Goal: Communication & Community: Answer question/provide support

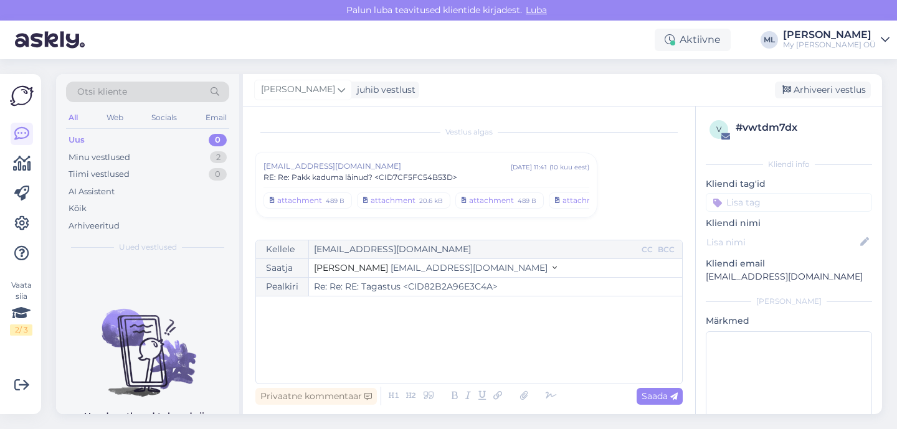
scroll to position [8704, 0]
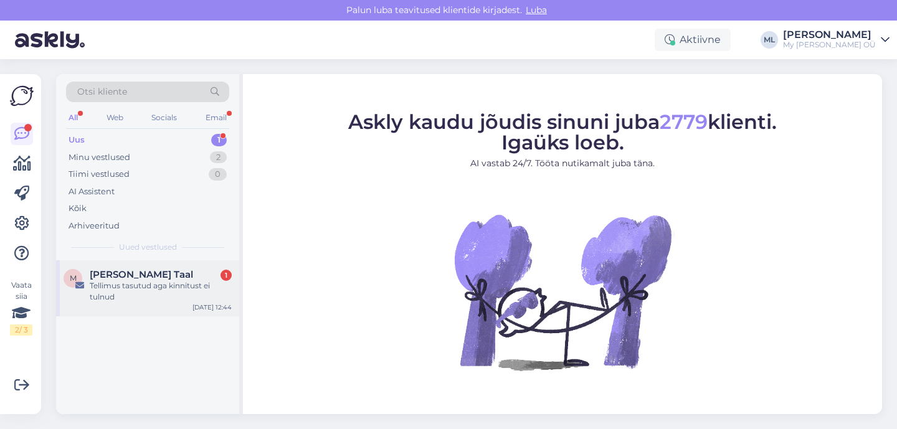
click at [123, 289] on div "Tellimus tasutud aga kinnitust ei tulnud" at bounding box center [161, 291] width 142 height 22
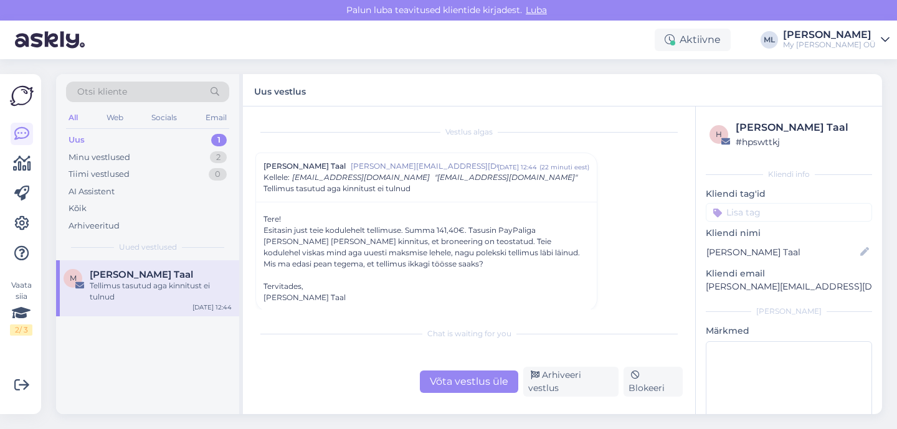
scroll to position [2, 0]
click at [755, 285] on p "[PERSON_NAME][EMAIL_ADDRESS][DOMAIN_NAME]" at bounding box center [788, 286] width 166 height 13
copy div "[PERSON_NAME][EMAIL_ADDRESS][DOMAIN_NAME] [PERSON_NAME]"
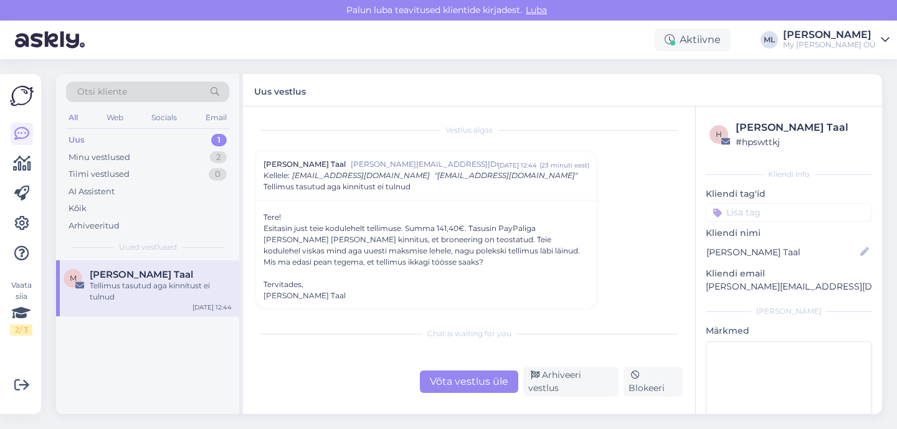
click at [496, 378] on div "Võta vestlus üle" at bounding box center [469, 381] width 98 height 22
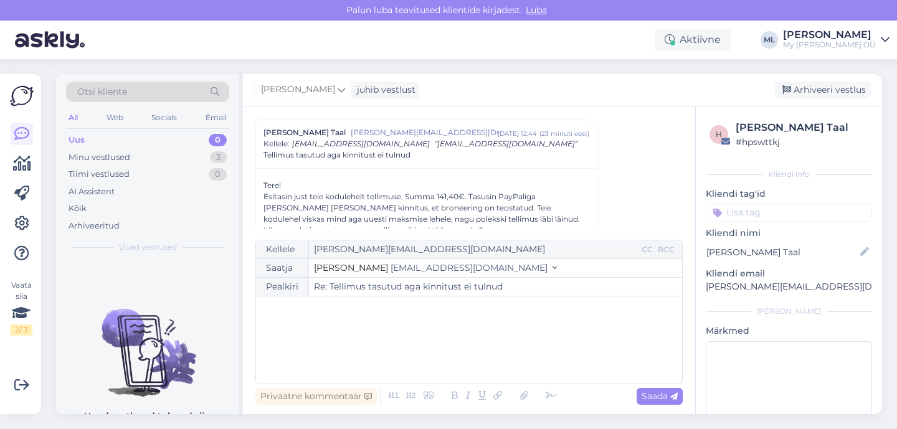
click at [431, 269] on span "[EMAIL_ADDRESS][DOMAIN_NAME]" at bounding box center [468, 267] width 157 height 11
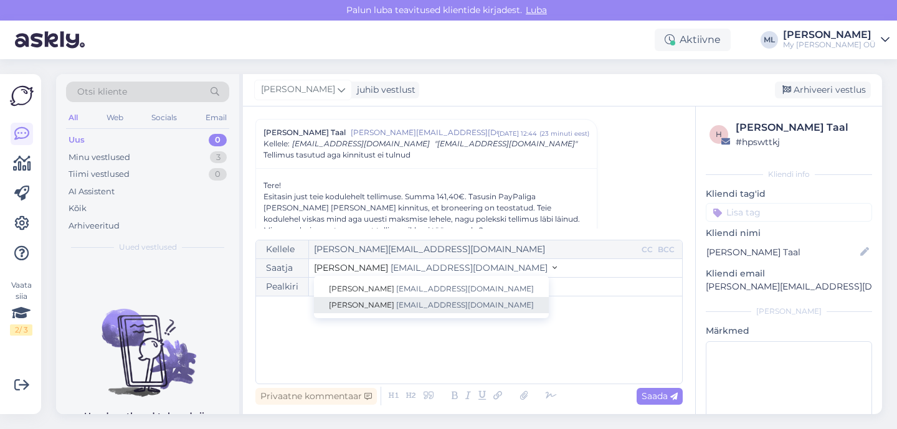
click at [415, 299] on link "[PERSON_NAME] [EMAIL_ADDRESS][DOMAIN_NAME]" at bounding box center [431, 305] width 235 height 16
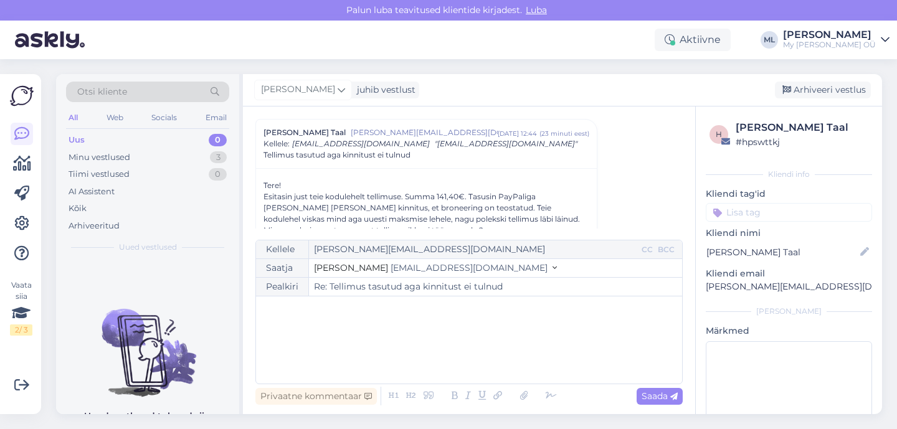
click at [354, 327] on div "﻿" at bounding box center [468, 340] width 413 height 75
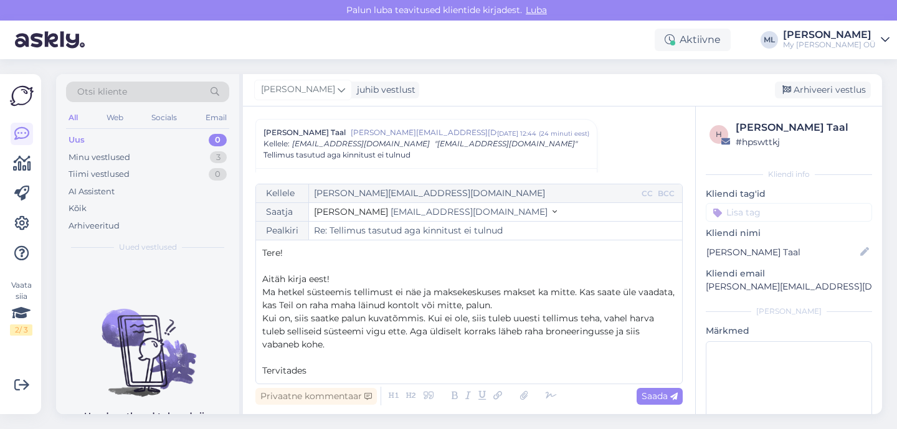
scroll to position [7, 0]
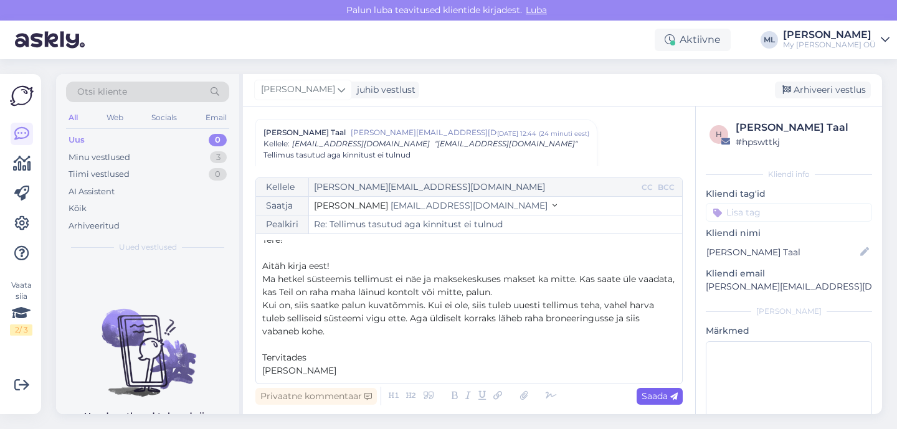
click at [656, 396] on span "Saada" at bounding box center [659, 395] width 36 height 11
type input "Re: Re: Tellimus tasutud aga kinnitust ei tulnud"
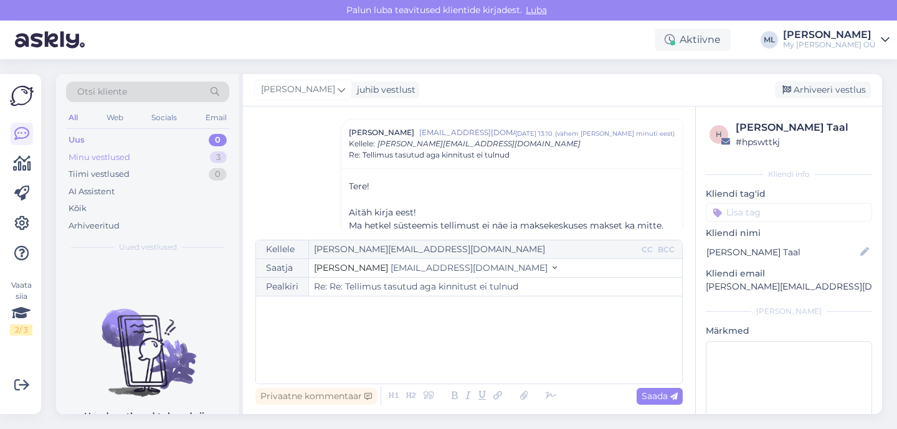
click at [132, 151] on div "Minu vestlused 3" at bounding box center [147, 157] width 163 height 17
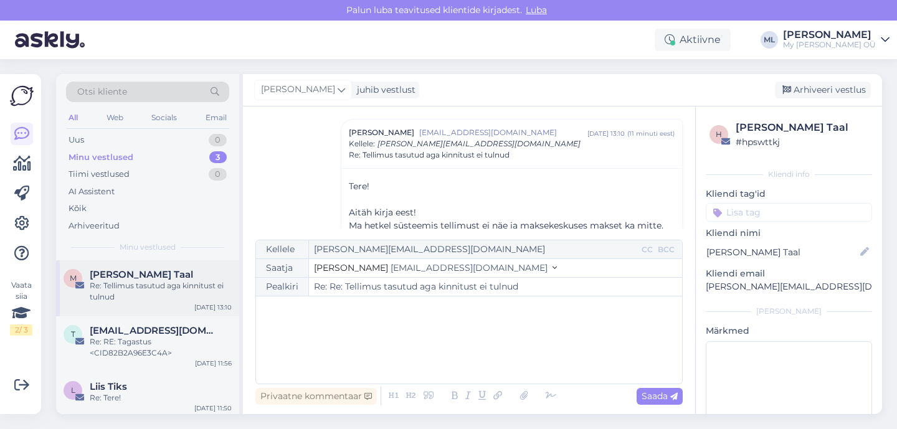
click at [148, 294] on div "Re: Tellimus tasutud aga kinnitust ei tulnud" at bounding box center [161, 291] width 142 height 22
click at [815, 82] on div "Arhiveeri vestlus" at bounding box center [823, 90] width 96 height 17
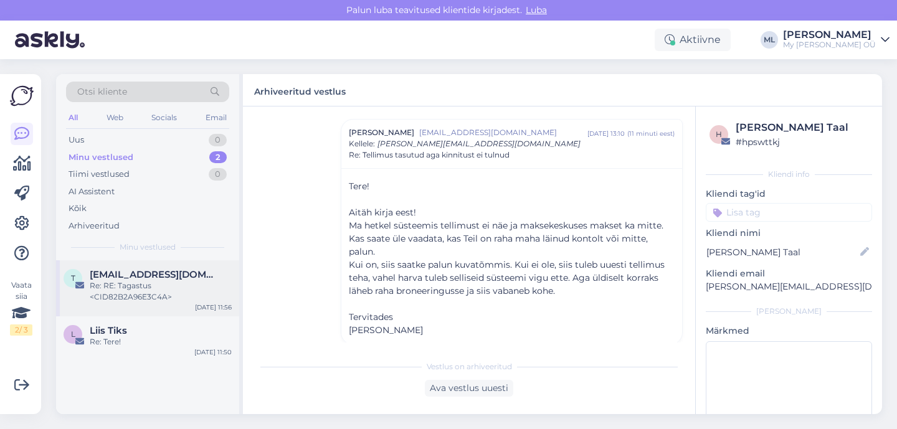
click at [149, 286] on div "Re: RE: Tagastus <CID82B2A96E3C4A>" at bounding box center [161, 291] width 142 height 22
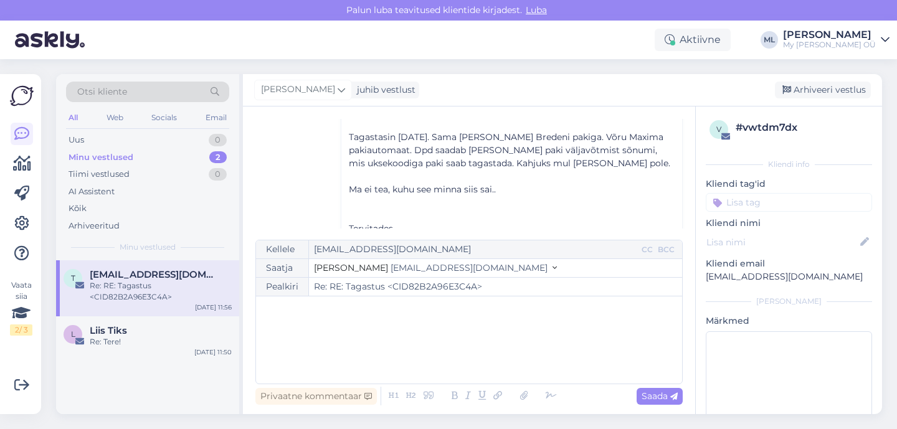
scroll to position [7854, 0]
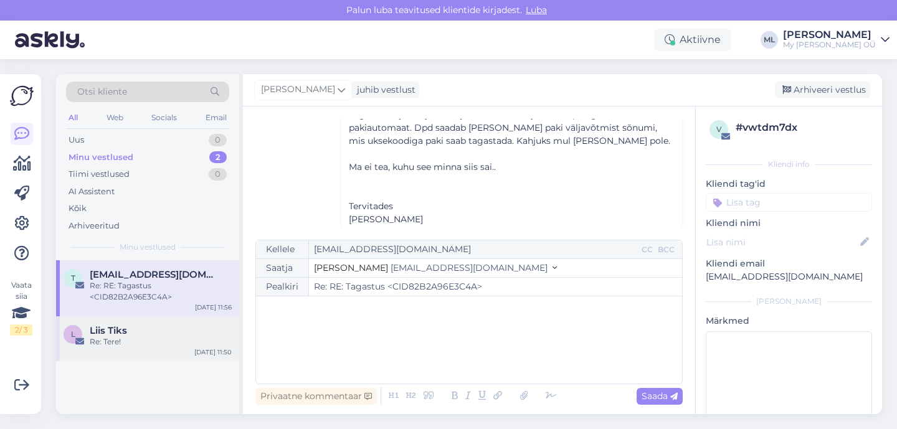
click at [123, 332] on span "Liis Tiks" at bounding box center [108, 330] width 37 height 11
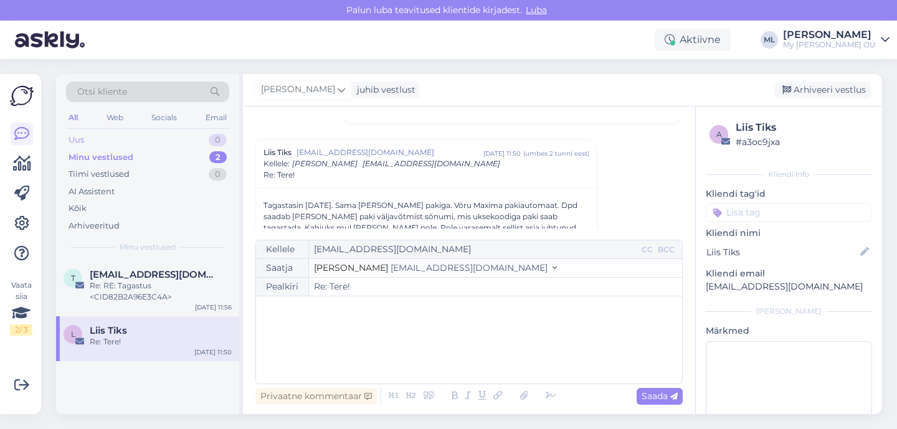
click at [121, 144] on div "Uus 0" at bounding box center [147, 139] width 163 height 17
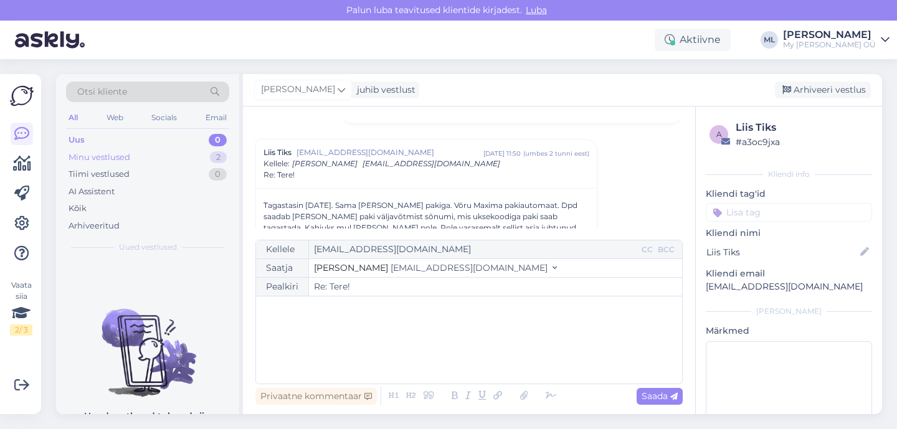
click at [116, 159] on div "Minu vestlused" at bounding box center [99, 157] width 62 height 12
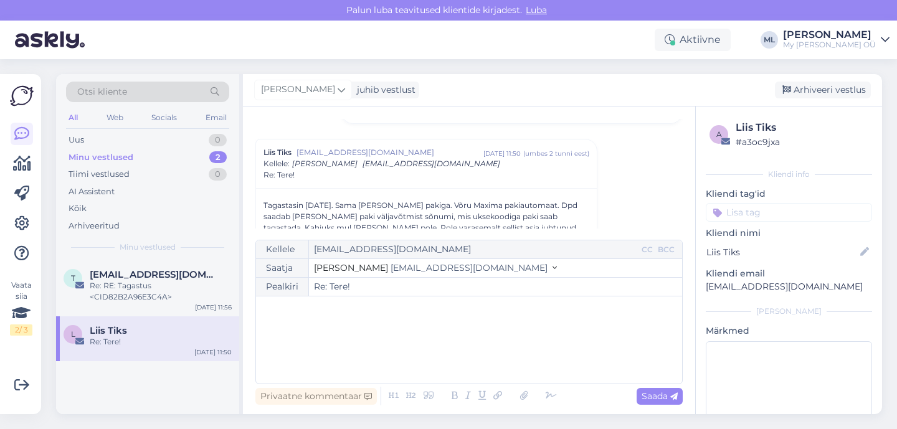
click at [398, 268] on span "[EMAIL_ADDRESS][DOMAIN_NAME]" at bounding box center [468, 267] width 157 height 11
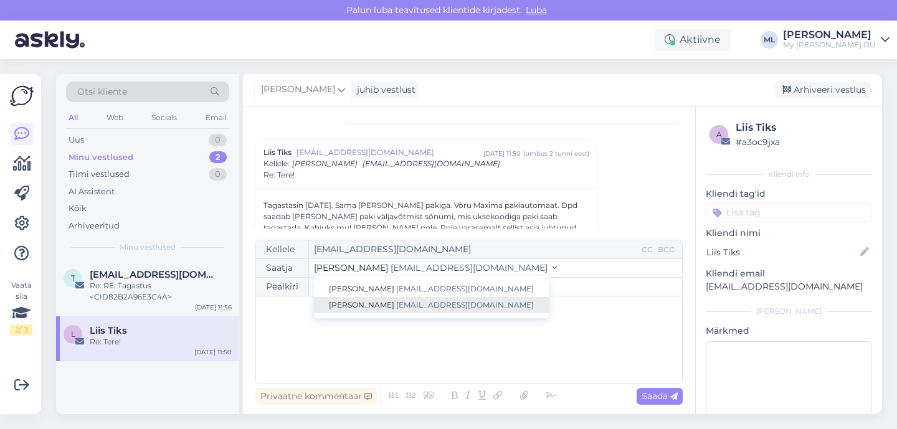
click at [356, 307] on span "[PERSON_NAME]" at bounding box center [361, 304] width 65 height 9
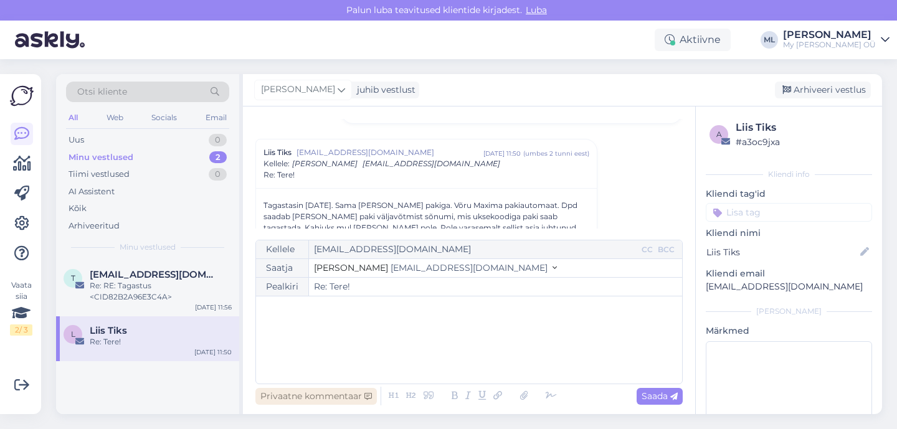
click at [329, 390] on div "Privaatne kommentaar" at bounding box center [315, 396] width 121 height 17
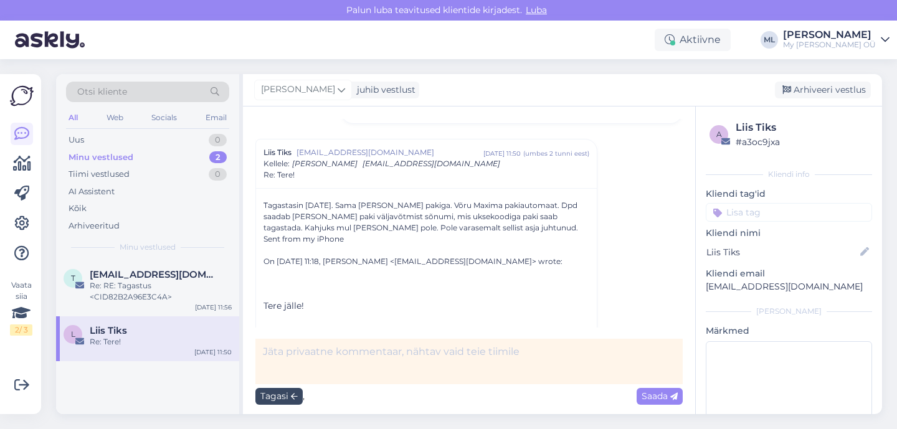
click at [290, 403] on div "Tagasi" at bounding box center [278, 396] width 47 height 17
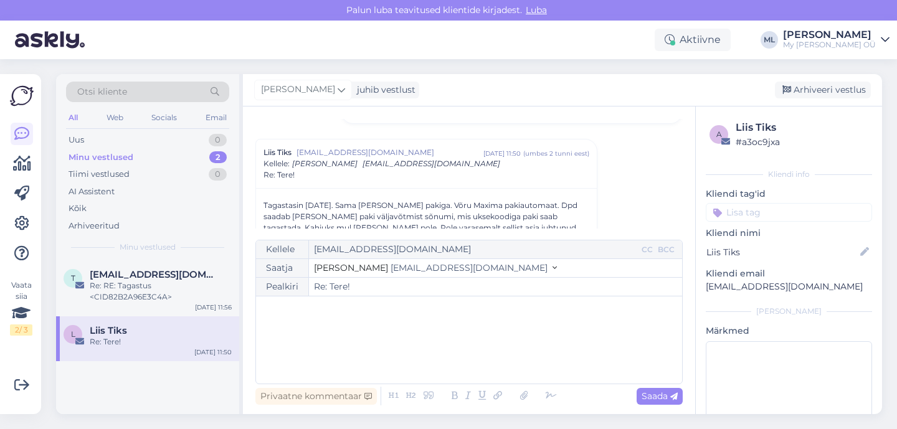
click at [341, 347] on div "﻿" at bounding box center [468, 340] width 413 height 75
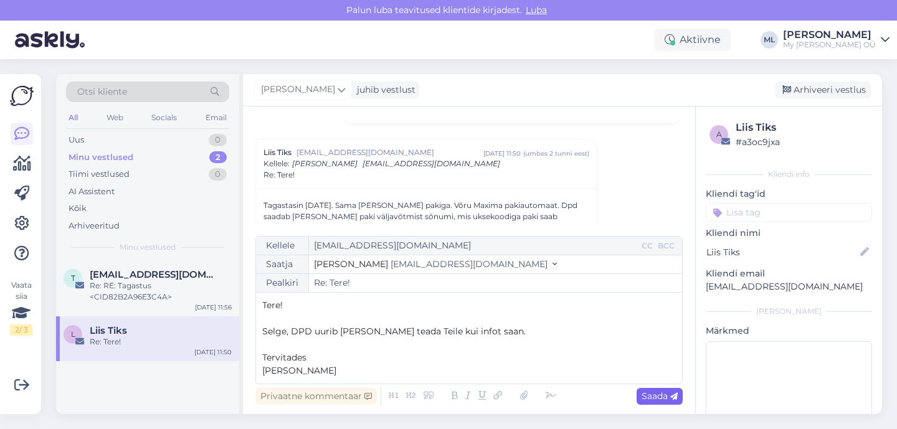
click at [661, 398] on span "Saada" at bounding box center [659, 395] width 36 height 11
type input "Re: Re: Tere!"
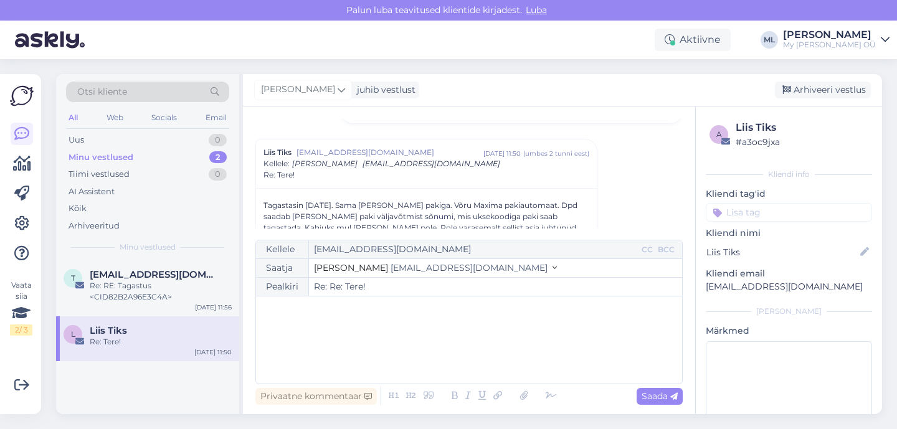
scroll to position [704, 0]
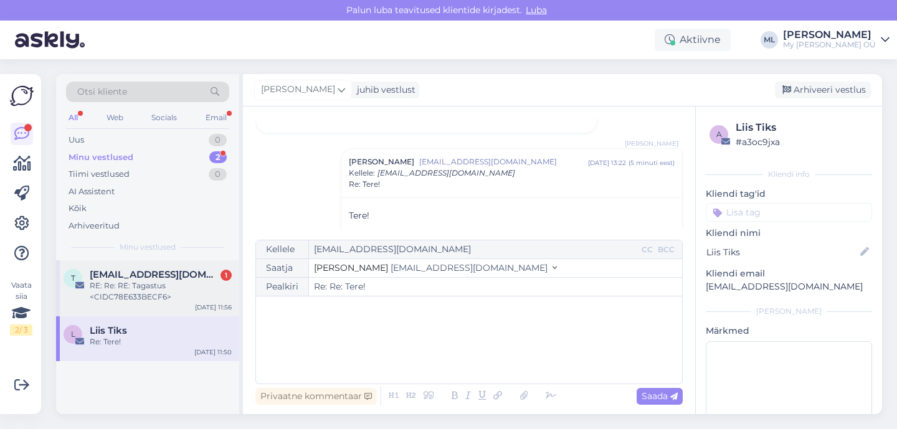
click at [143, 299] on div "RE: Re: RE: Tagastus <CIDC78E633BECF6>" at bounding box center [161, 291] width 142 height 22
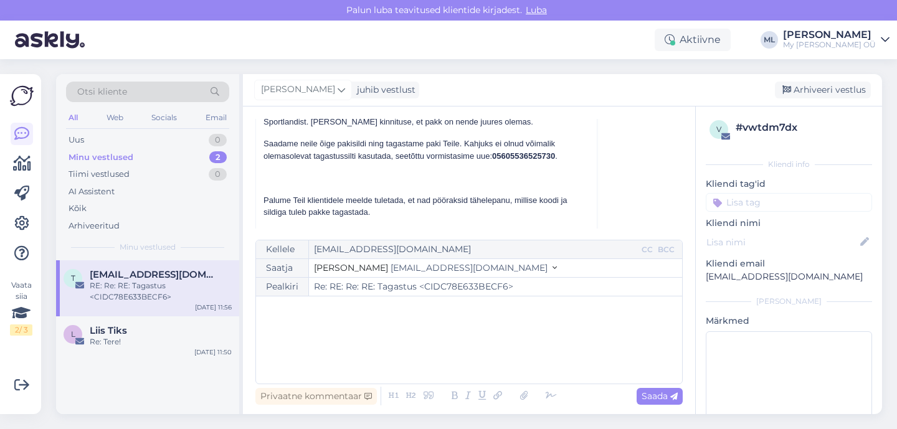
scroll to position [7826, 0]
drag, startPoint x: 494, startPoint y: 157, endPoint x: 544, endPoint y: 164, distance: 50.4
click at [533, 160] on strong "05605536525730" at bounding box center [523, 158] width 63 height 9
click at [562, 178] on p at bounding box center [426, 180] width 326 height 12
click at [601, 182] on div "Vestlus algas [EMAIL_ADDRESS][DOMAIN_NAME] [DATE] 16:25 ( 10 kuu eest ) RE: Tag…" at bounding box center [474, 174] width 438 height 110
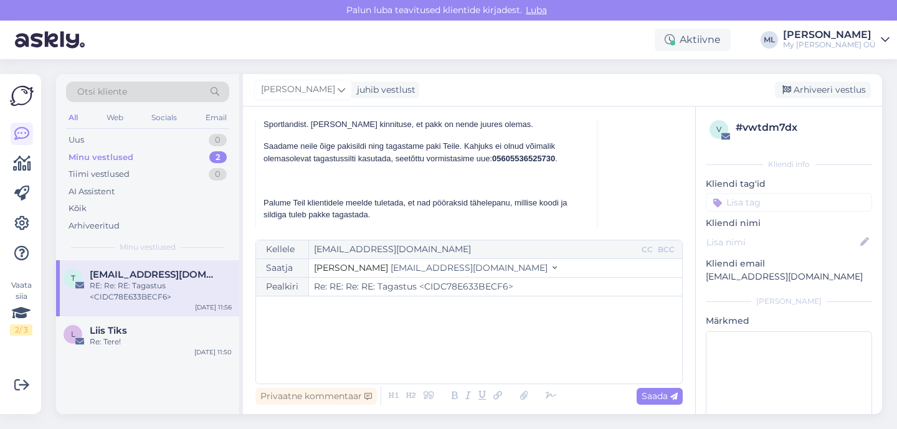
drag, startPoint x: 634, startPoint y: 189, endPoint x: 491, endPoint y: 248, distance: 155.3
click at [614, 196] on div "Vestlus algas [EMAIL_ADDRESS][DOMAIN_NAME] [DATE] 16:25 ( 10 kuu eest ) RE: Tag…" at bounding box center [474, 174] width 438 height 110
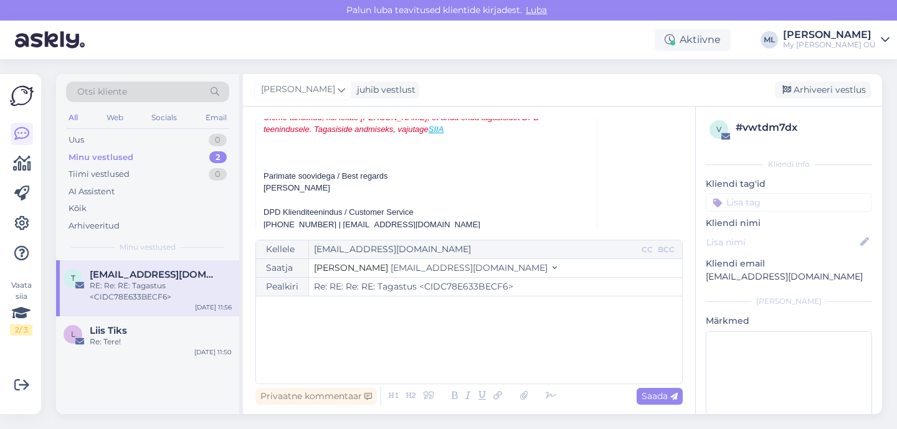
scroll to position [7989, 0]
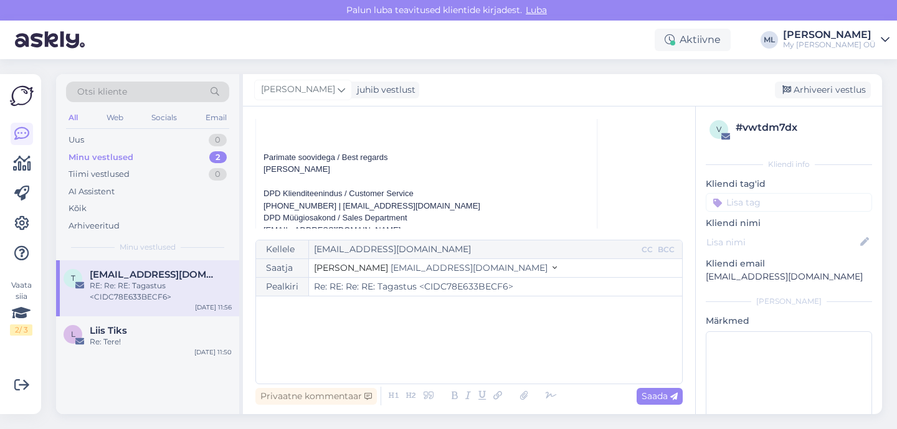
click at [395, 269] on span "[EMAIL_ADDRESS][DOMAIN_NAME]" at bounding box center [468, 267] width 157 height 11
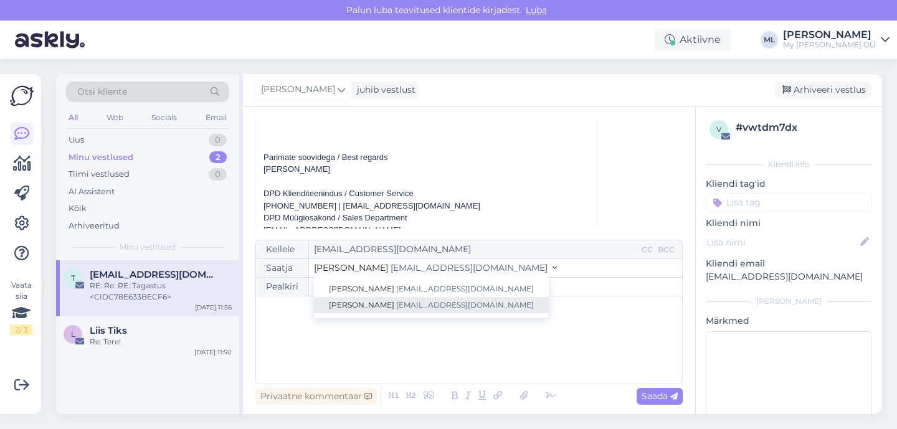
click at [396, 301] on span "[EMAIL_ADDRESS][DOMAIN_NAME]" at bounding box center [465, 304] width 138 height 9
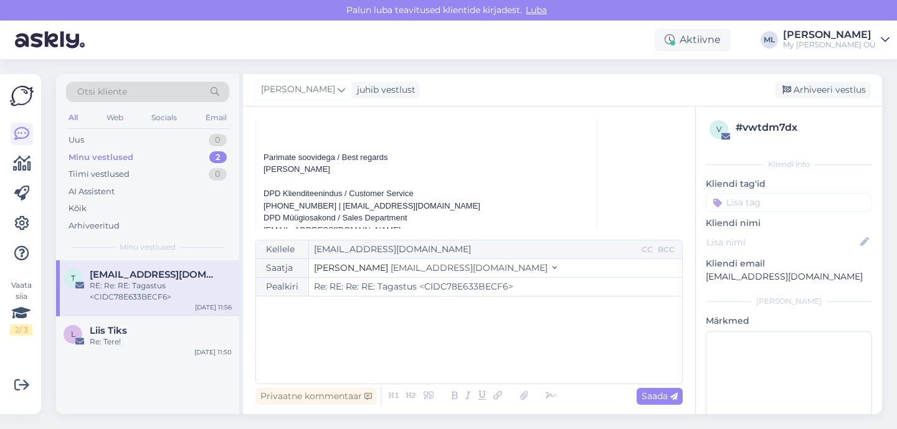
click at [338, 328] on div "﻿" at bounding box center [468, 340] width 413 height 75
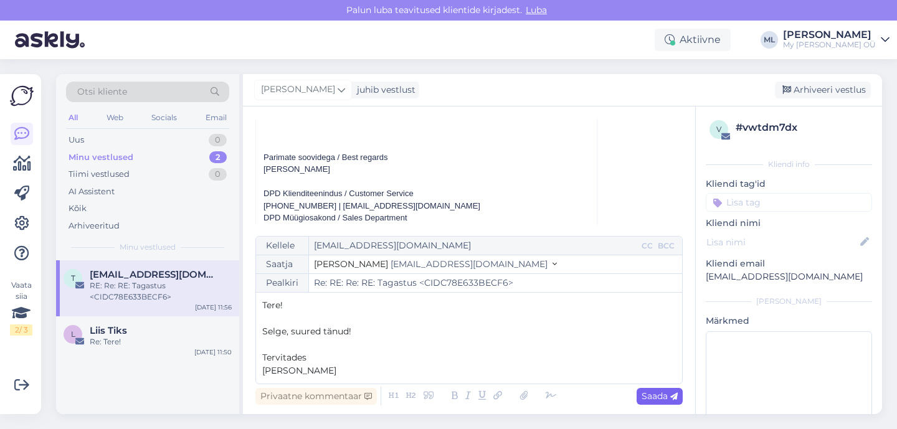
click at [661, 394] on span "Saada" at bounding box center [659, 395] width 36 height 11
type input "Re: RE: Re: RE: Tagastus <CIDC78E633BECF6>"
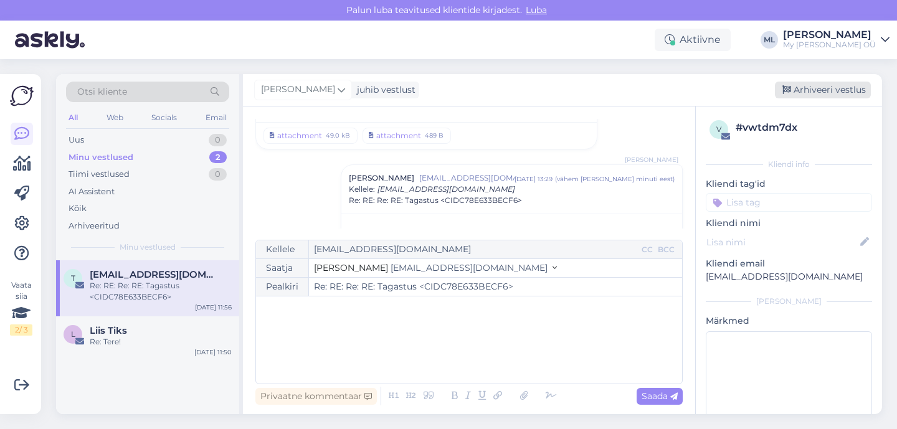
click at [809, 91] on div "Arhiveeri vestlus" at bounding box center [823, 90] width 96 height 17
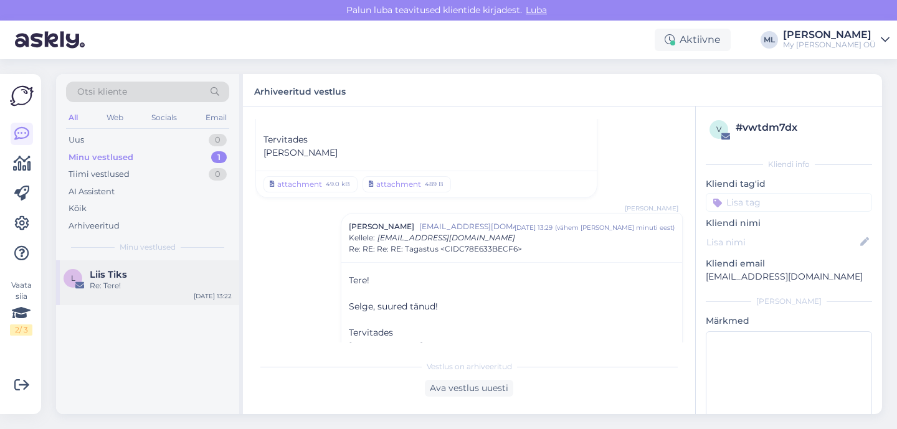
click at [147, 279] on div "Liis Tiks" at bounding box center [161, 274] width 142 height 11
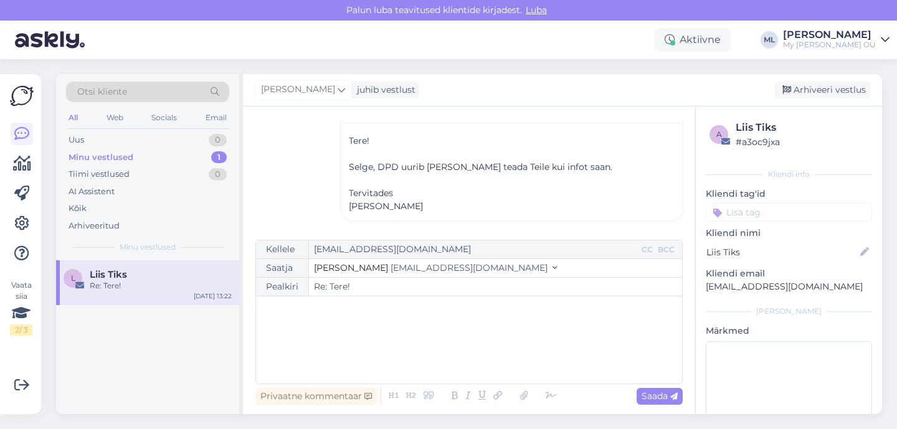
scroll to position [507, 0]
click at [390, 266] on span "[EMAIL_ADDRESS][DOMAIN_NAME]" at bounding box center [468, 267] width 157 height 11
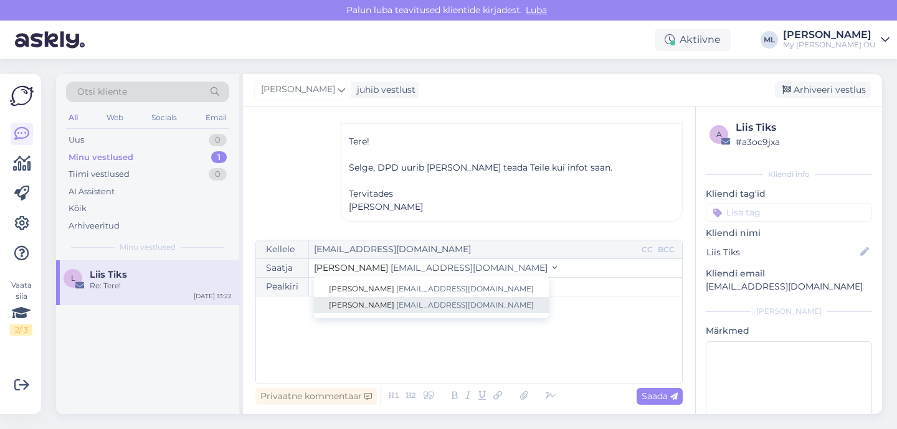
click at [352, 303] on span "[PERSON_NAME]" at bounding box center [361, 304] width 65 height 9
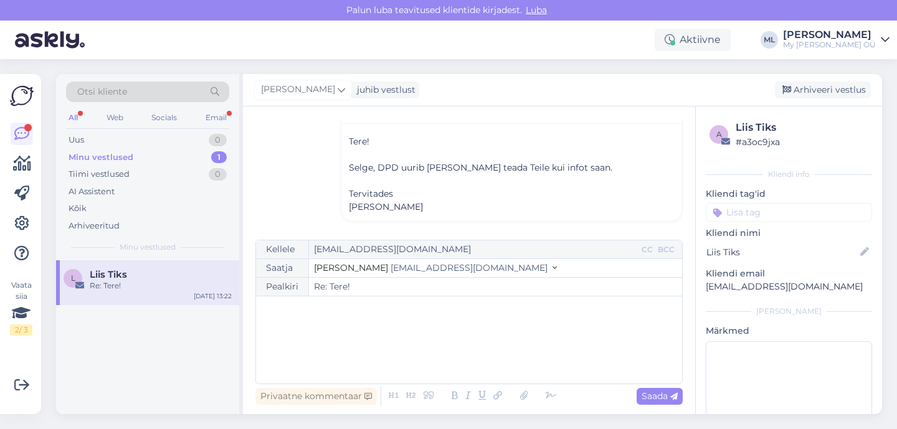
click at [321, 329] on div "﻿" at bounding box center [468, 340] width 413 height 75
click at [101, 135] on div "Uus 0" at bounding box center [147, 139] width 163 height 17
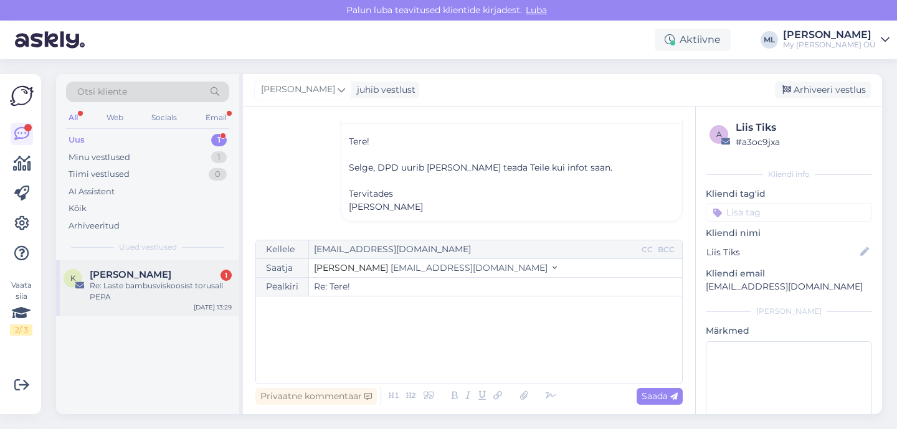
click at [141, 278] on div "[PERSON_NAME] 1" at bounding box center [161, 274] width 142 height 11
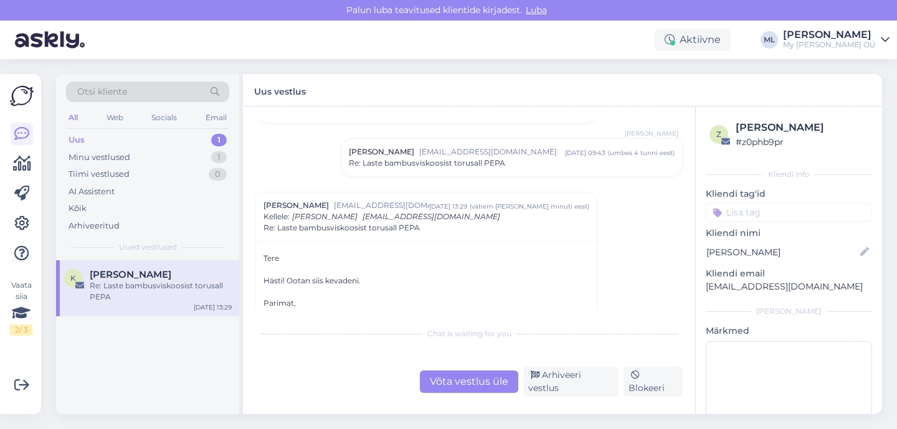
scroll to position [132, 0]
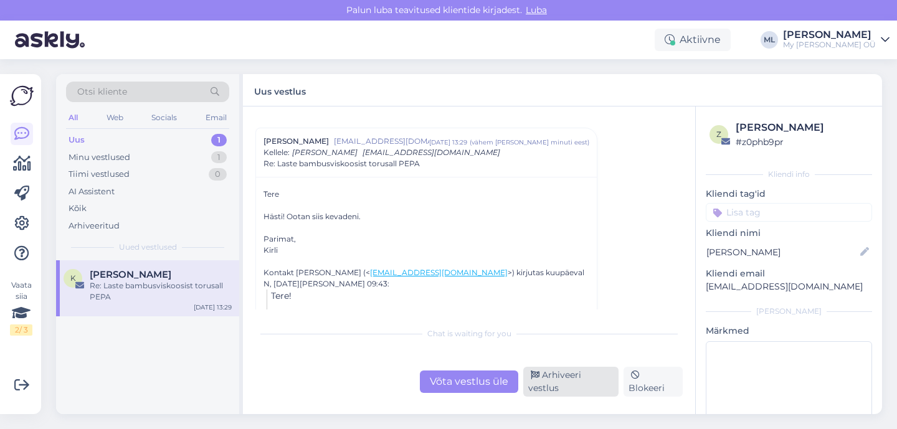
click at [551, 390] on div "Arhiveeri vestlus" at bounding box center [570, 382] width 95 height 30
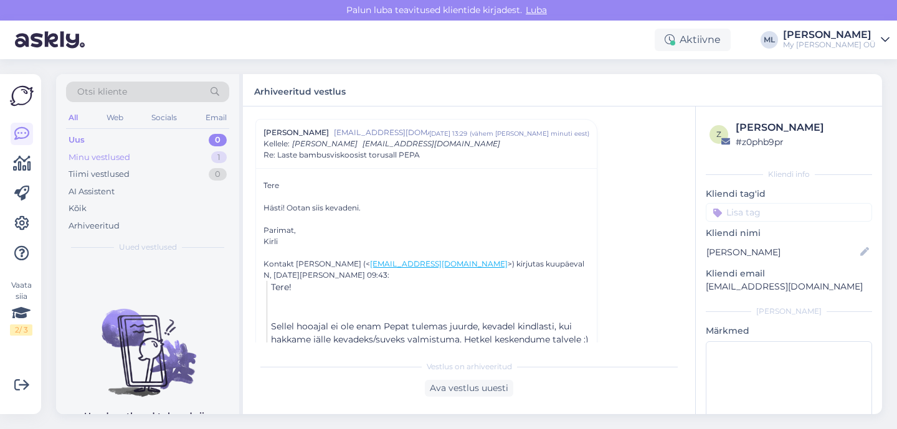
click at [78, 165] on div "Minu vestlused 1" at bounding box center [147, 157] width 163 height 17
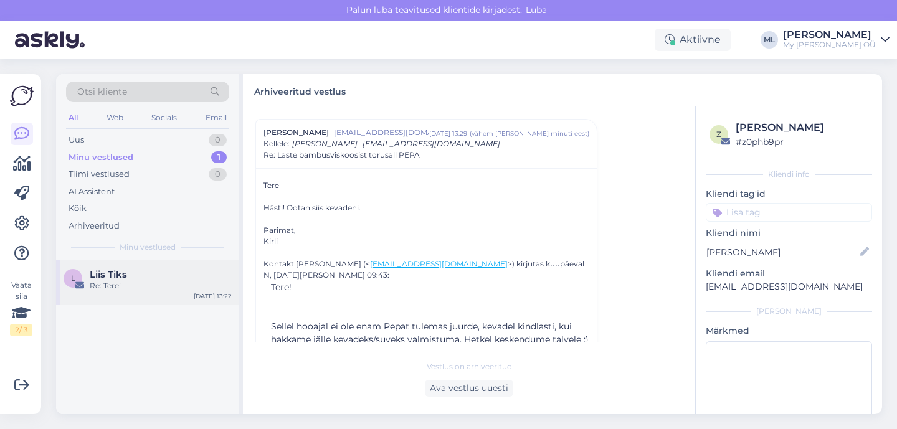
click at [124, 276] on span "Liis Tiks" at bounding box center [108, 274] width 37 height 11
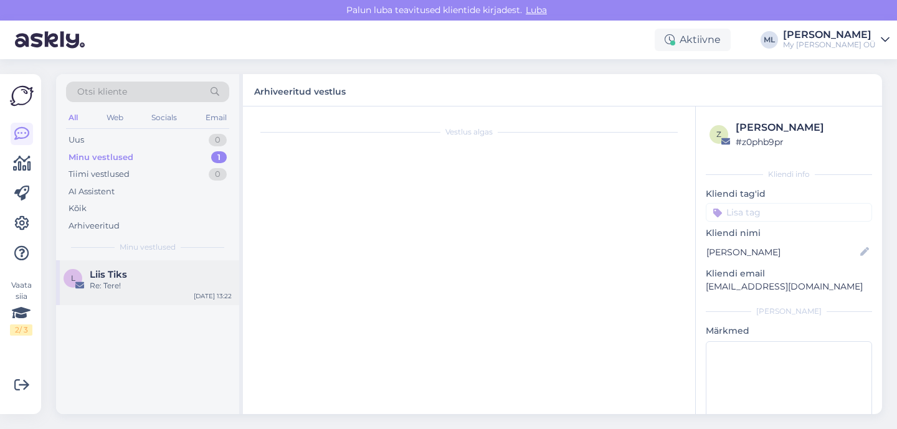
scroll to position [462, 0]
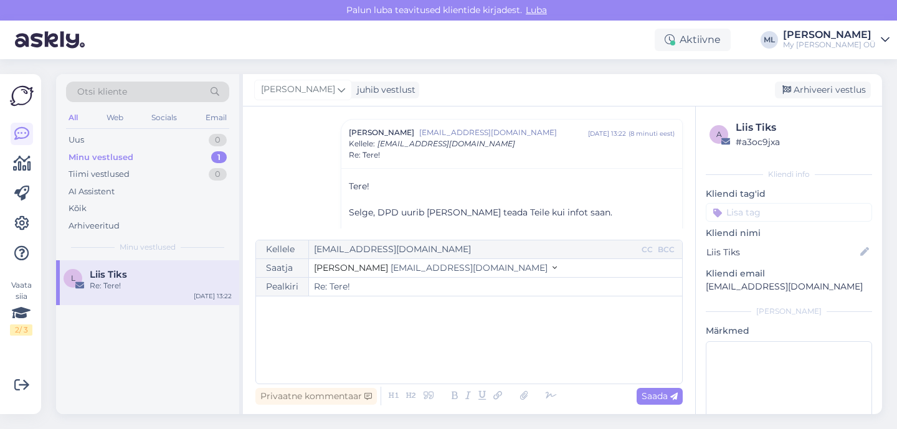
click at [390, 265] on span "[EMAIL_ADDRESS][DOMAIN_NAME]" at bounding box center [468, 267] width 157 height 11
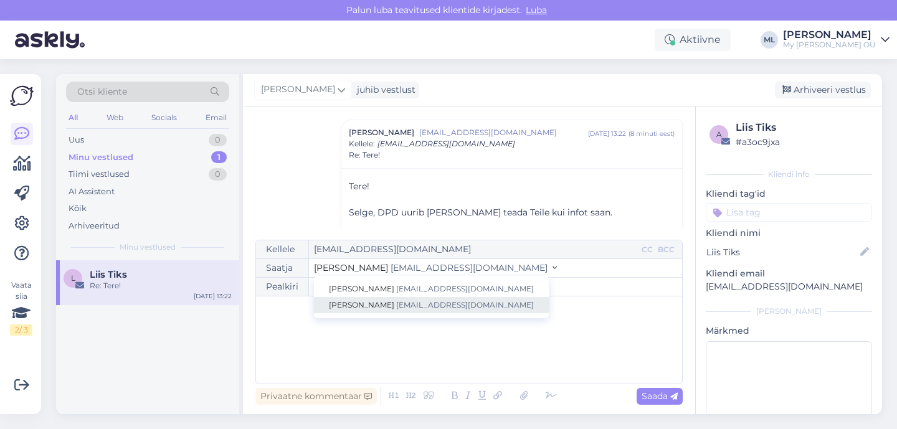
click at [396, 303] on span "[EMAIL_ADDRESS][DOMAIN_NAME]" at bounding box center [465, 304] width 138 height 9
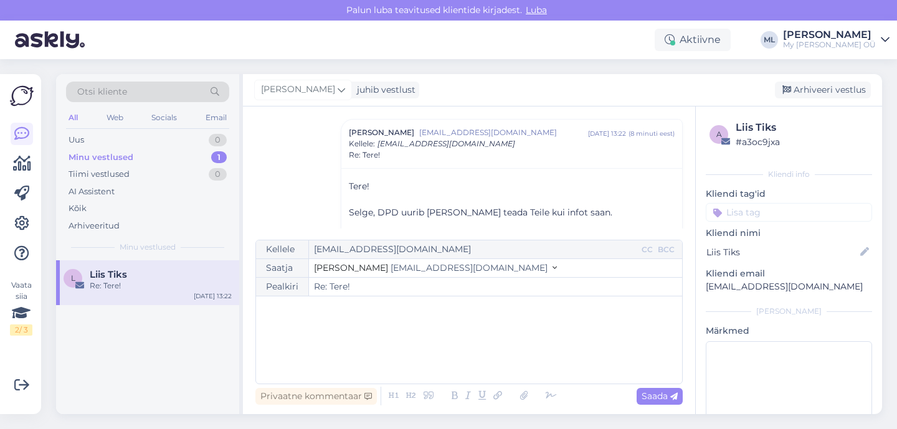
click at [311, 341] on div "﻿" at bounding box center [468, 340] width 413 height 75
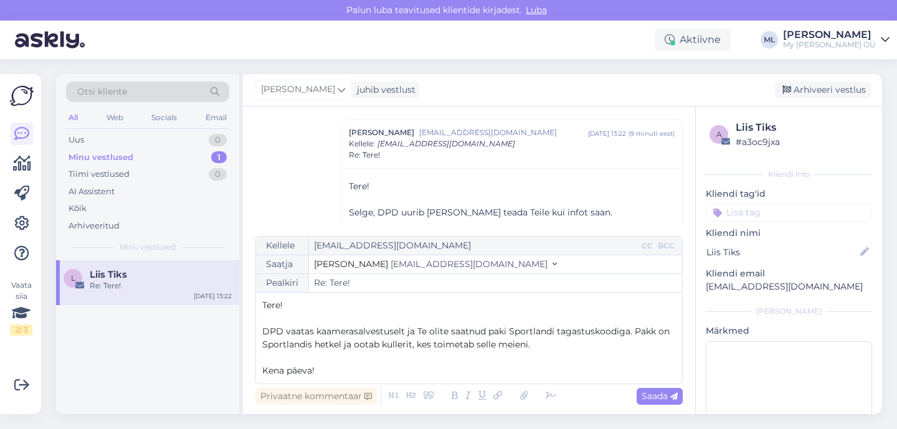
click at [542, 352] on p "﻿" at bounding box center [468, 357] width 413 height 13
click at [540, 347] on p "DPD vaatas kaamerasalvestuselt ja Te olite saatnud paki Sportlandi tagastuskood…" at bounding box center [468, 338] width 413 height 26
click at [362, 372] on p "Kena päeva!" at bounding box center [468, 370] width 413 height 13
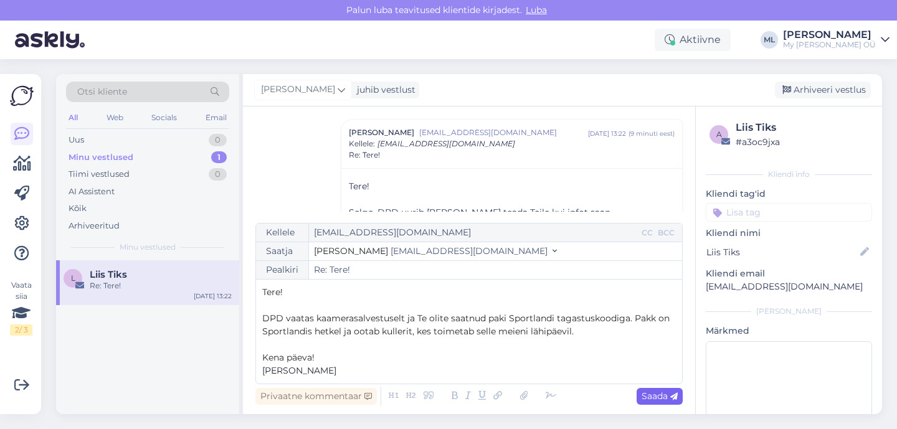
click at [665, 398] on span "Saada" at bounding box center [659, 395] width 36 height 11
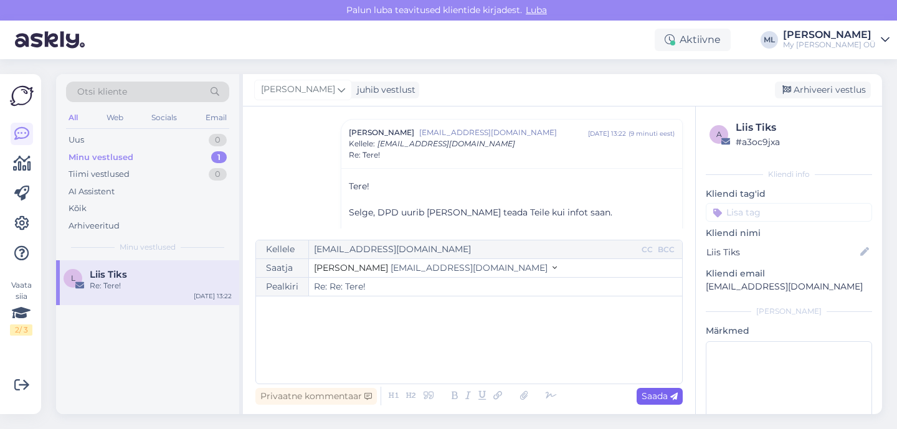
type input "Re: Tere!"
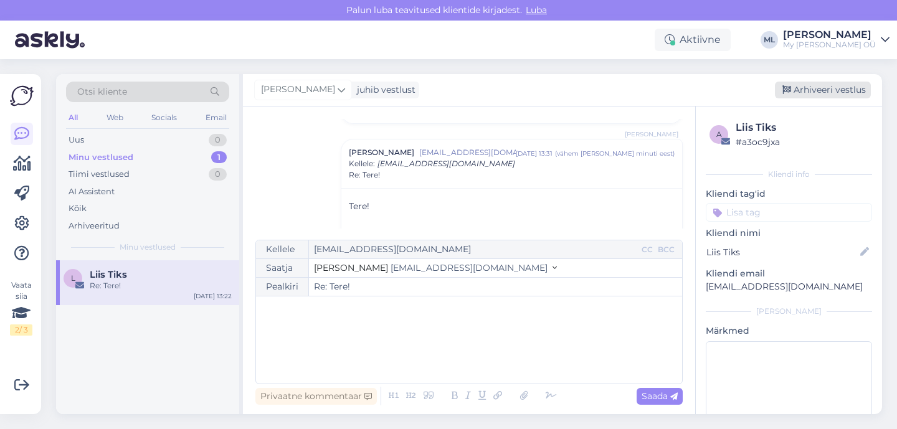
click at [826, 91] on div "Arhiveeri vestlus" at bounding box center [823, 90] width 96 height 17
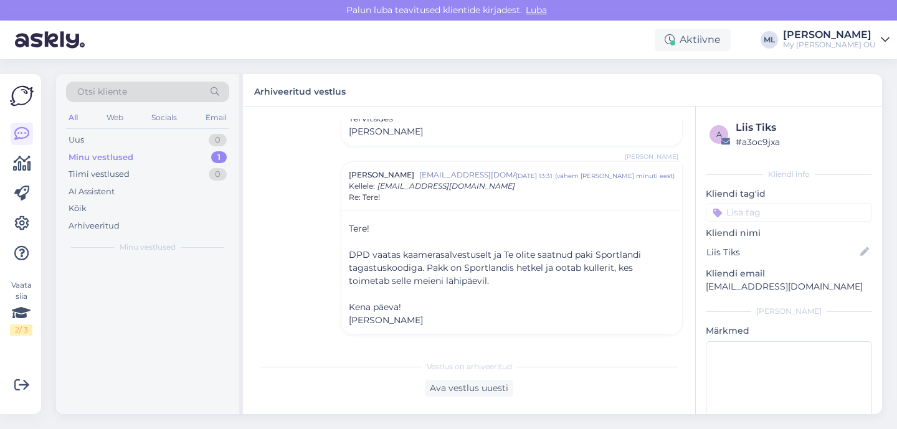
scroll to position [582, 0]
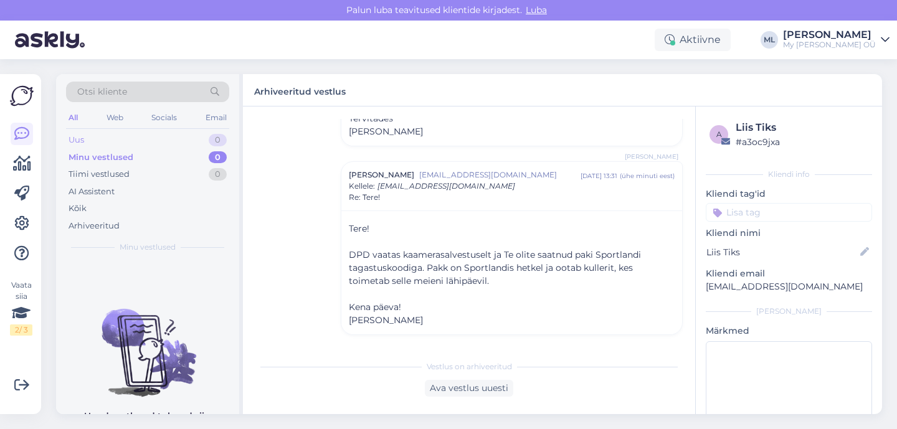
click at [127, 136] on div "Uus 0" at bounding box center [147, 139] width 163 height 17
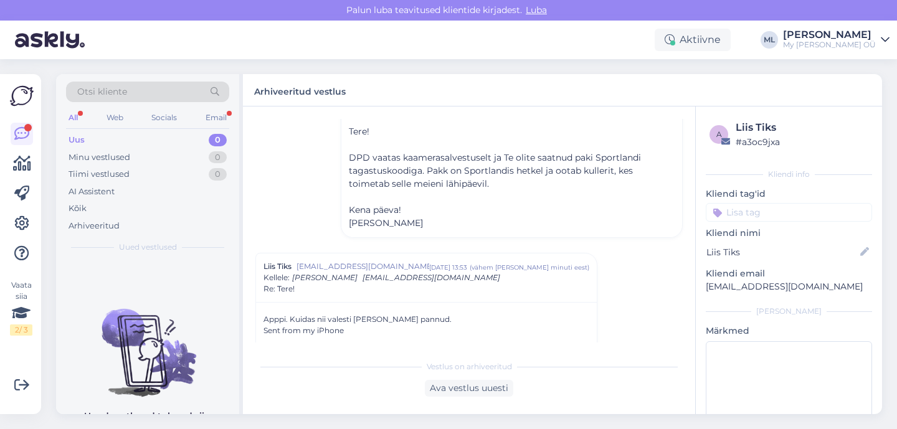
click at [128, 140] on div "Uus 0" at bounding box center [147, 139] width 163 height 17
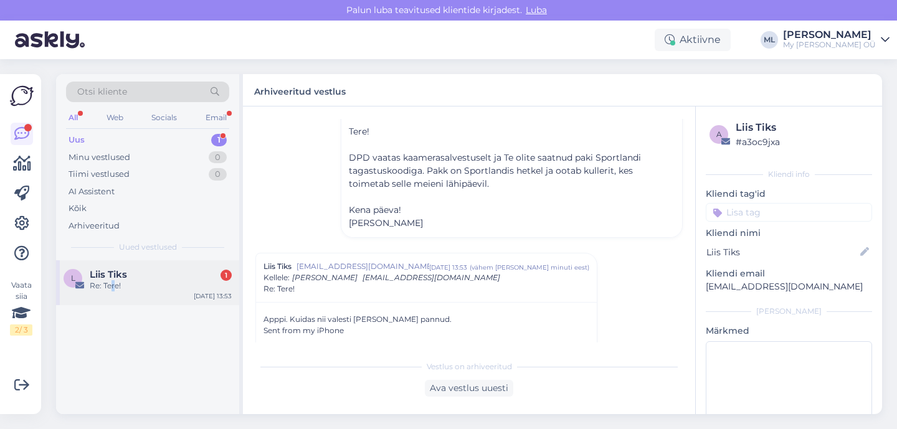
click at [113, 284] on div "Re: Tere!" at bounding box center [161, 285] width 142 height 11
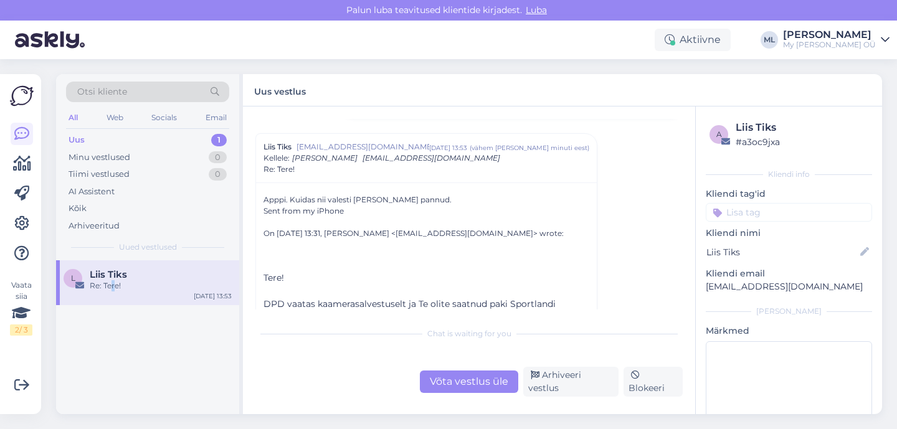
scroll to position [598, 0]
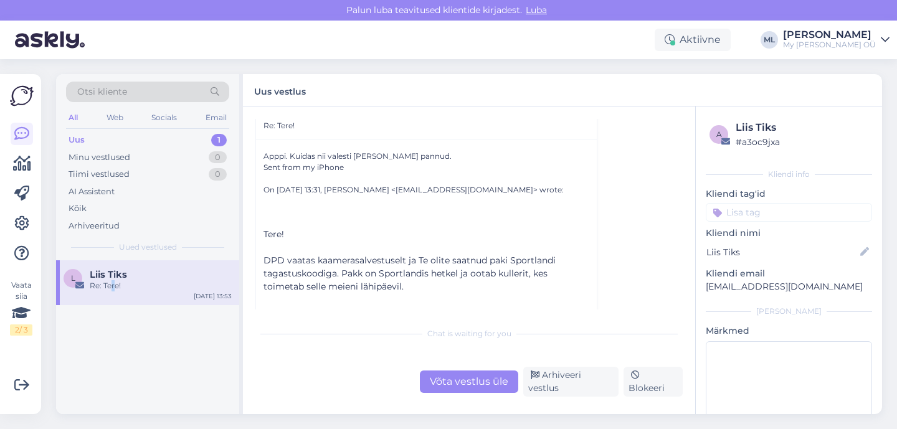
click at [83, 141] on div "Uus" at bounding box center [76, 140] width 16 height 12
click at [117, 306] on div "L Liis Tiks Re: Tere! [DATE] 13:53" at bounding box center [147, 337] width 183 height 154
click at [120, 290] on div "Re: Tere!" at bounding box center [161, 285] width 142 height 11
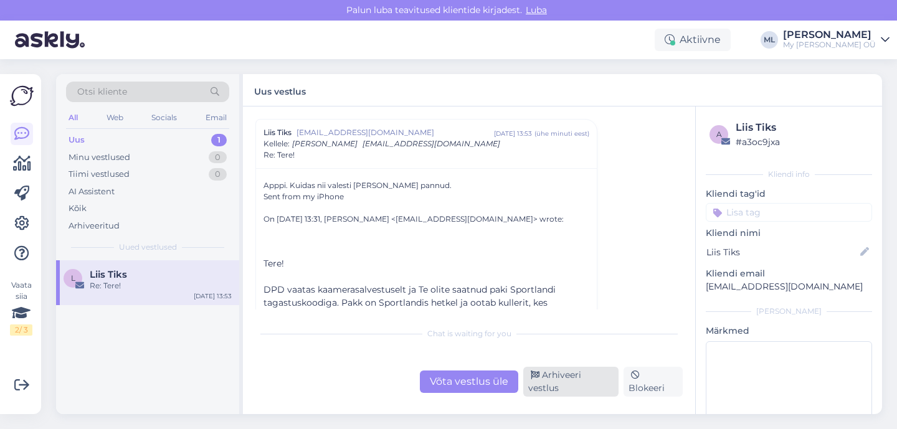
click at [581, 390] on div "Arhiveeri vestlus" at bounding box center [570, 382] width 95 height 30
